Goal: Information Seeking & Learning: Learn about a topic

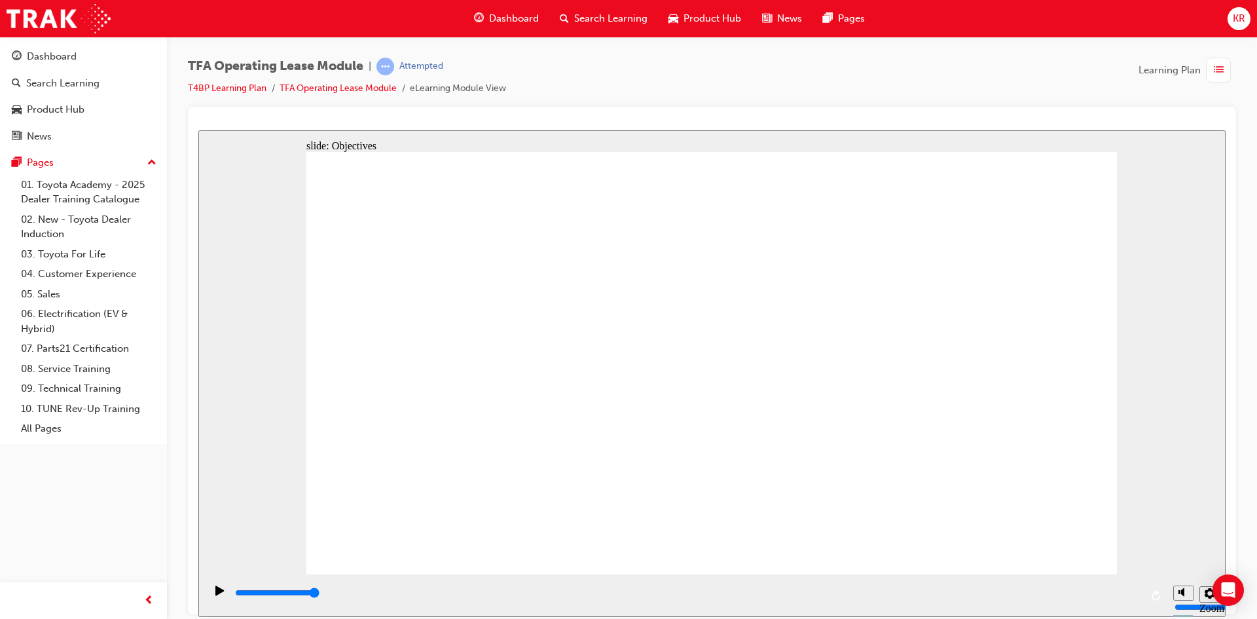
click at [1220, 69] on span "list-icon" at bounding box center [1219, 70] width 10 height 16
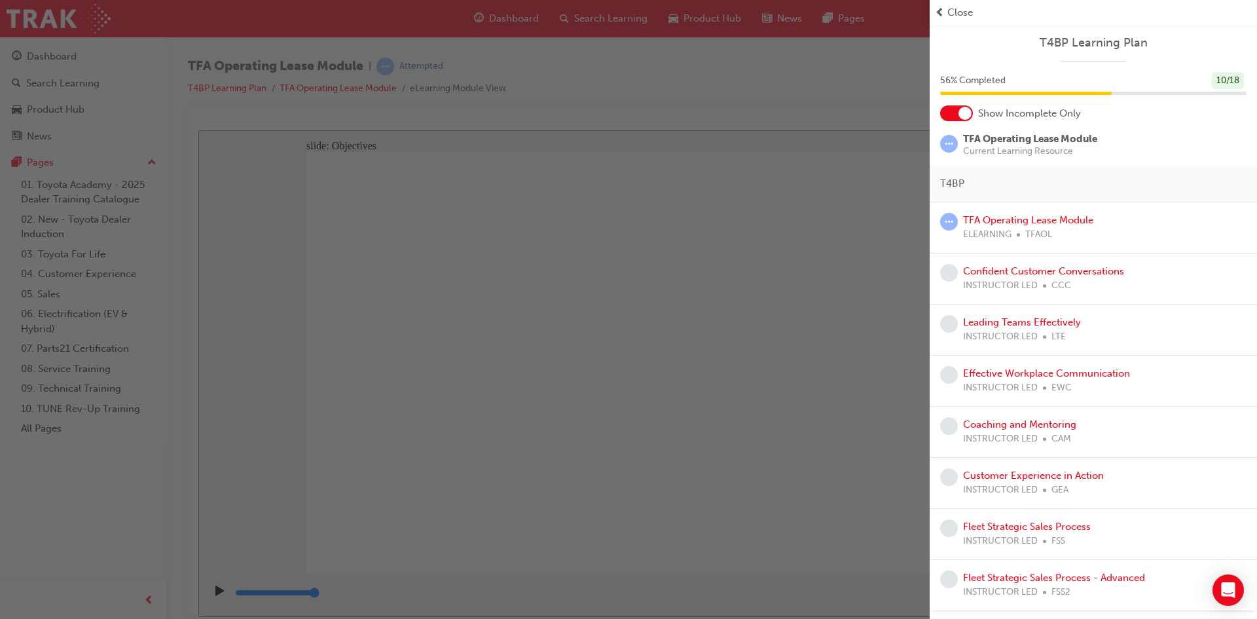
click at [947, 11] on span "Close" at bounding box center [960, 12] width 26 height 15
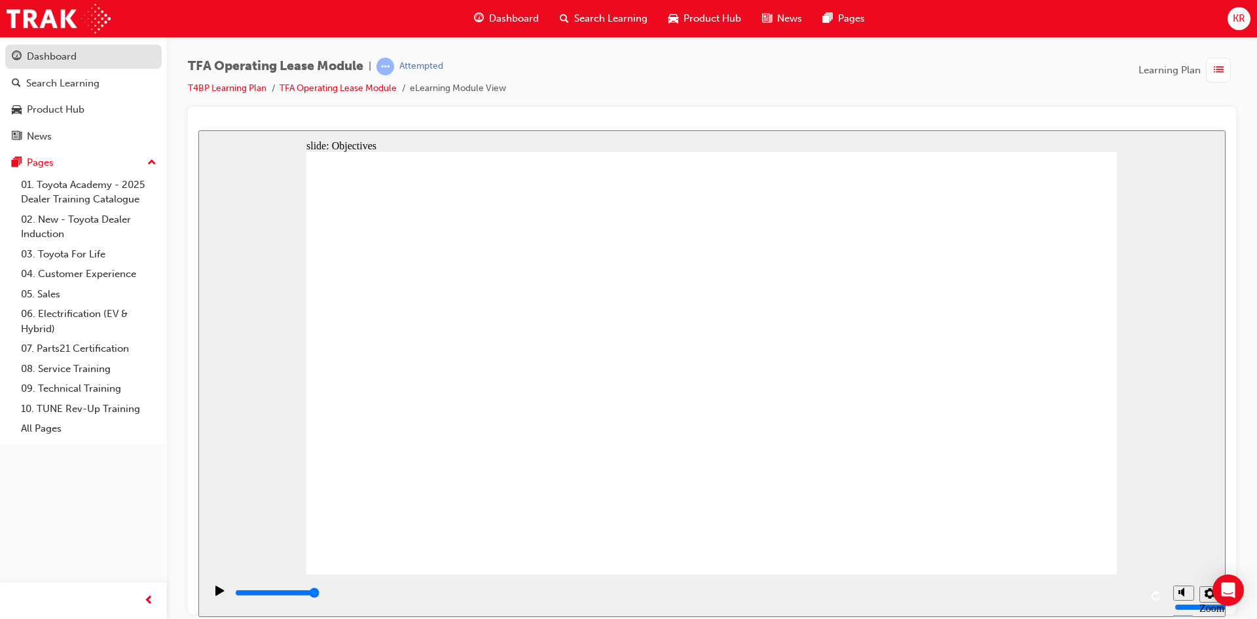
click at [60, 54] on div "Dashboard" at bounding box center [52, 56] width 50 height 15
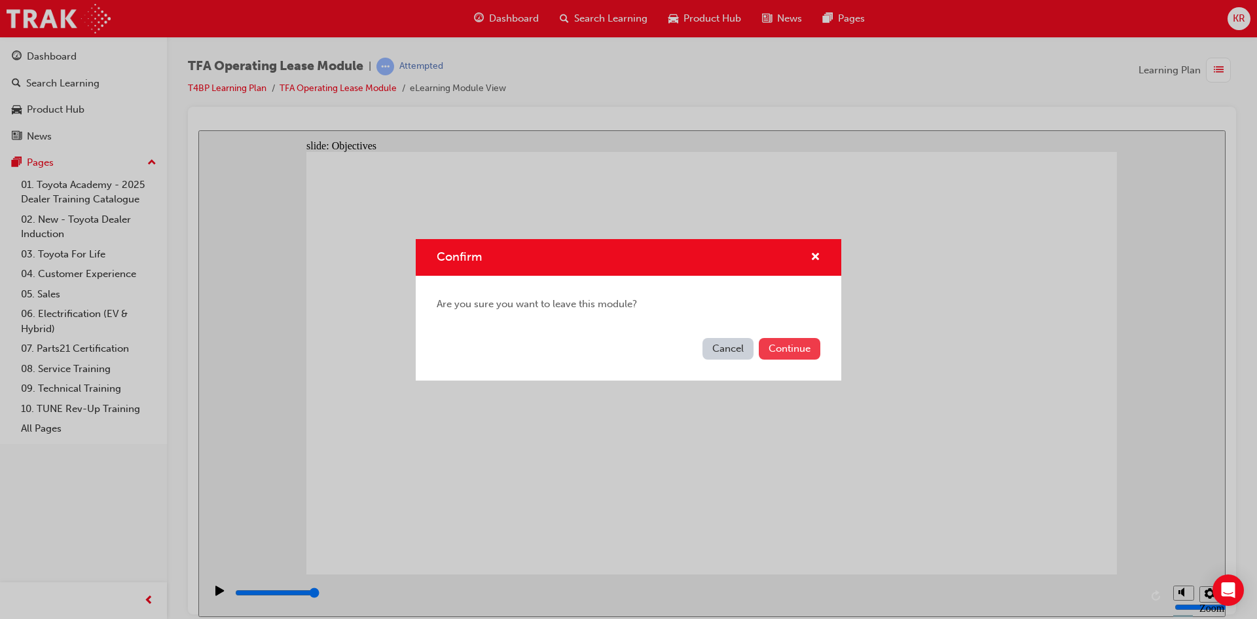
click at [783, 351] on button "Continue" at bounding box center [790, 349] width 62 height 22
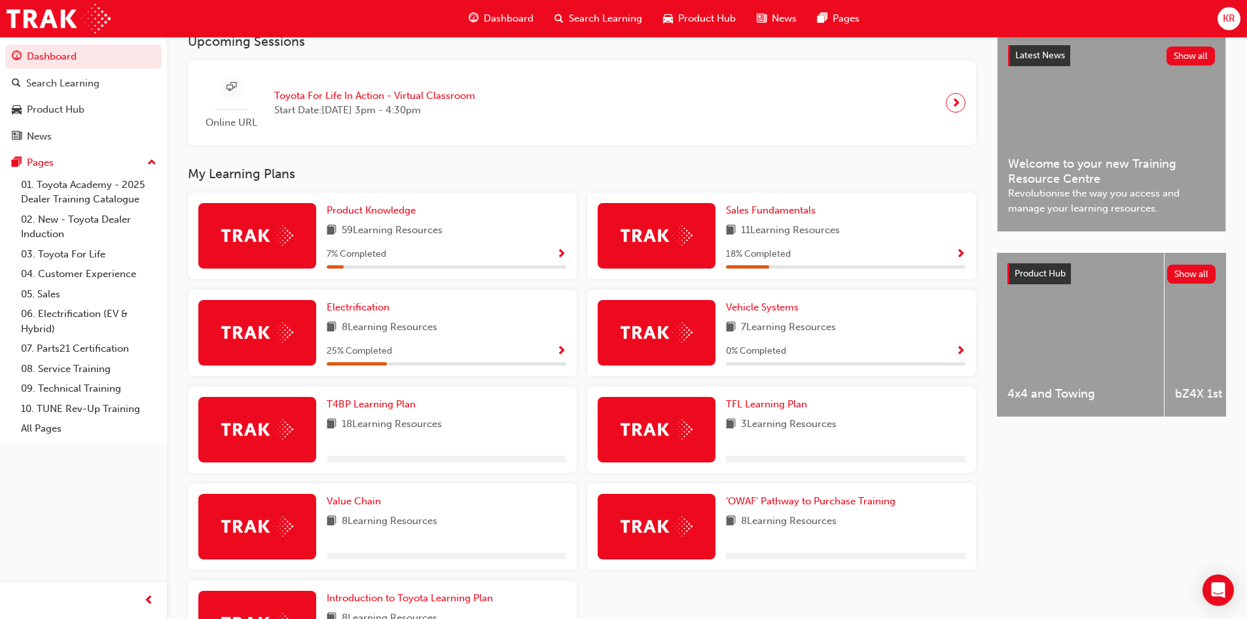
scroll to position [416, 0]
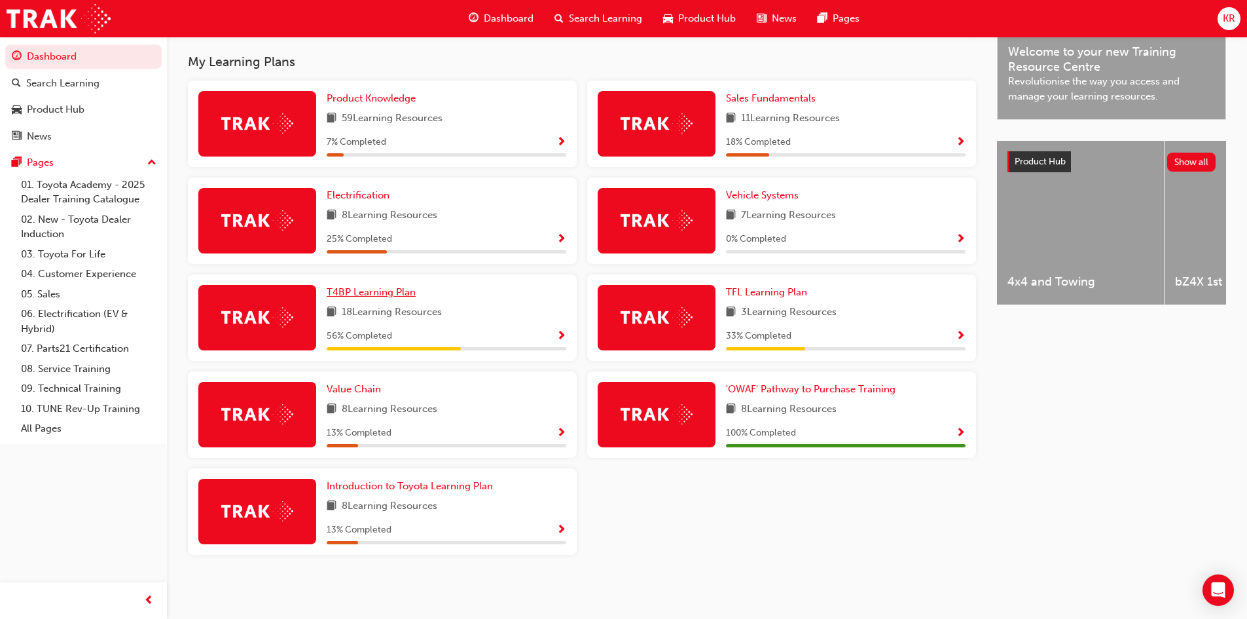
click at [375, 291] on span "T4BP Learning Plan" at bounding box center [371, 292] width 89 height 12
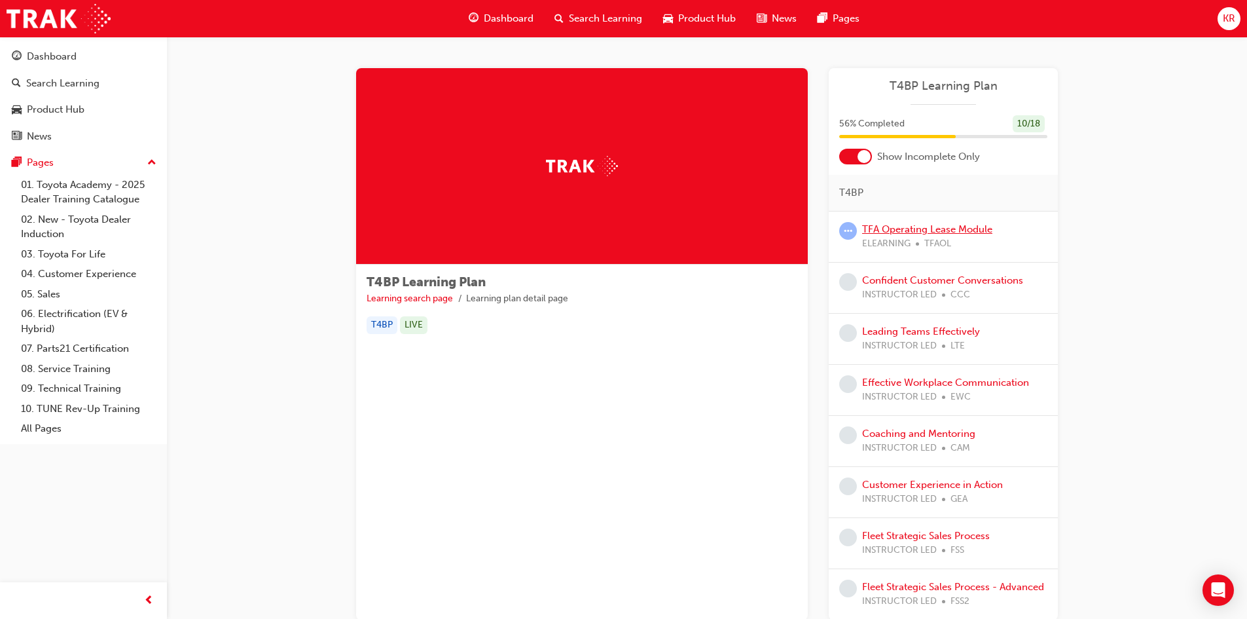
click at [907, 230] on link "TFA Operating Lease Module" at bounding box center [927, 229] width 130 height 12
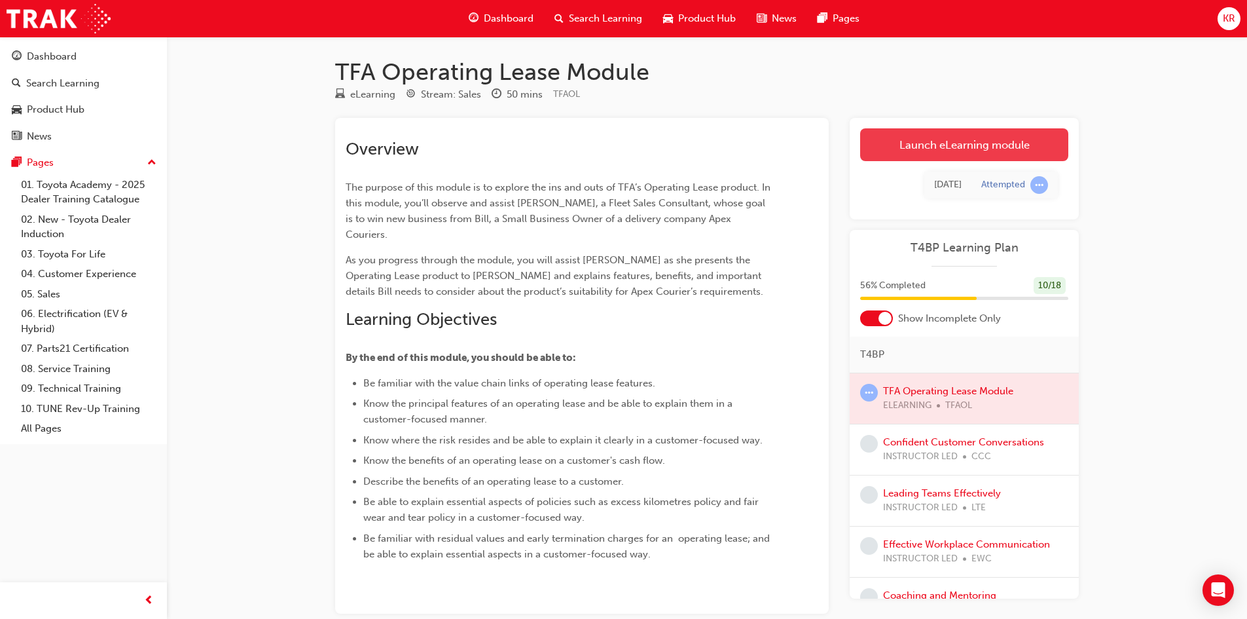
click at [924, 143] on link "Launch eLearning module" at bounding box center [964, 144] width 208 height 33
